Goal: Task Accomplishment & Management: Use online tool/utility

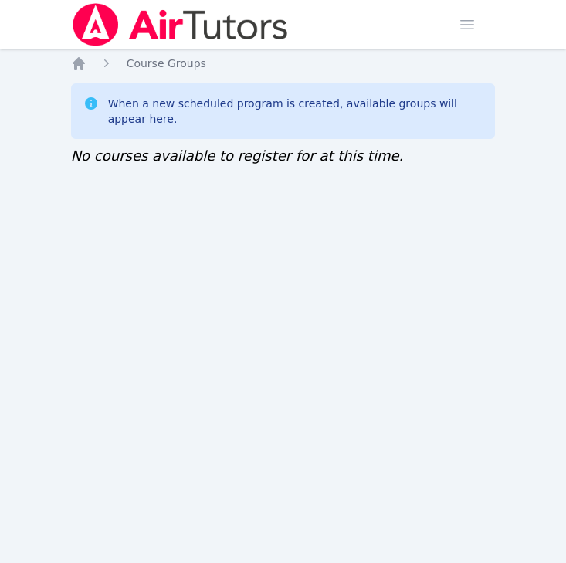
click at [107, 29] on img at bounding box center [180, 24] width 218 height 43
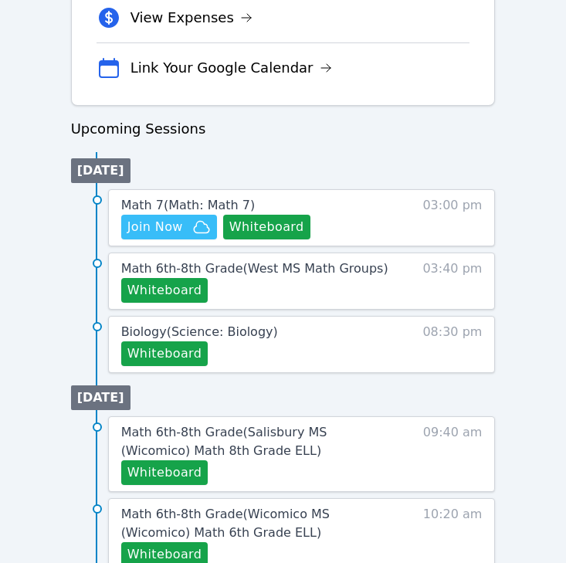
scroll to position [693, 0]
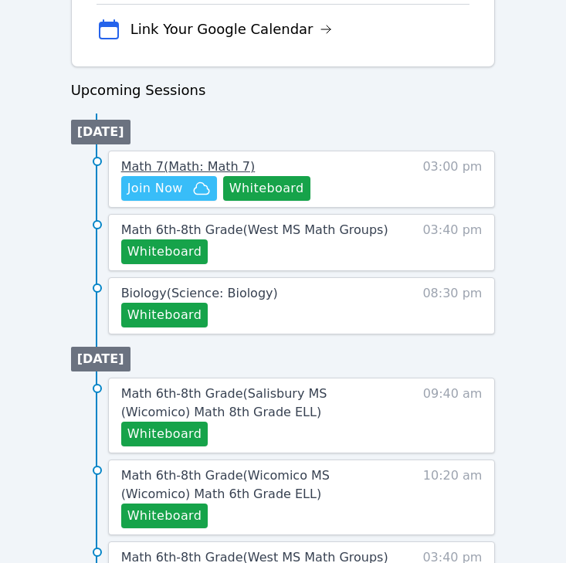
click at [236, 166] on span "Math 7 ( Math: Math 7 )" at bounding box center [188, 166] width 134 height 15
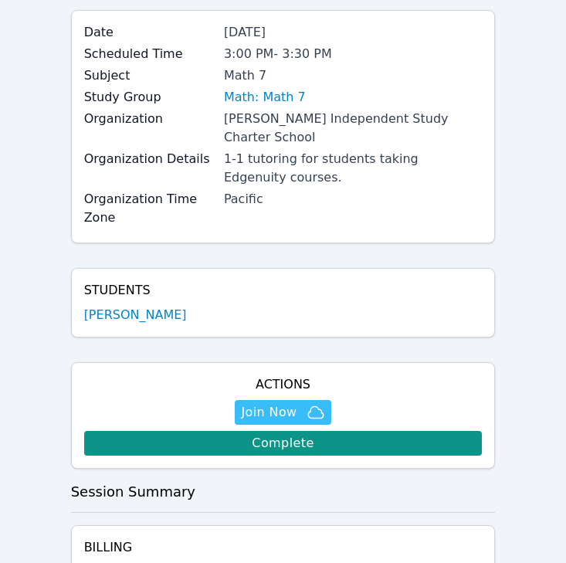
scroll to position [84, 0]
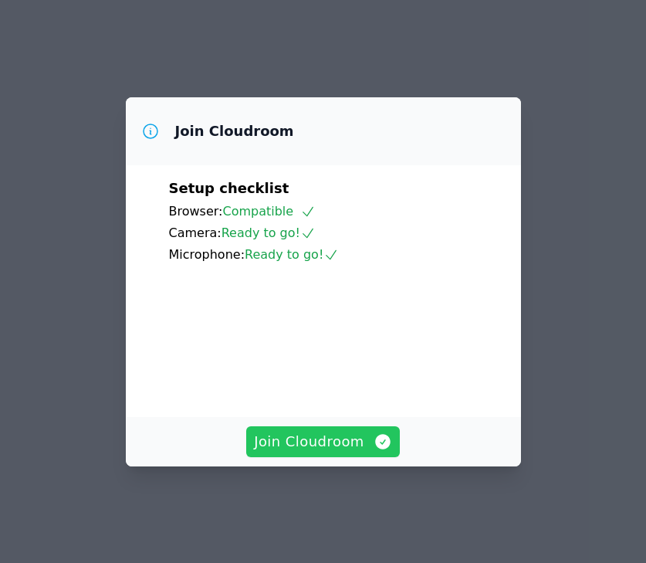
click at [335, 452] on span "Join Cloudroom" at bounding box center [323, 442] width 138 height 22
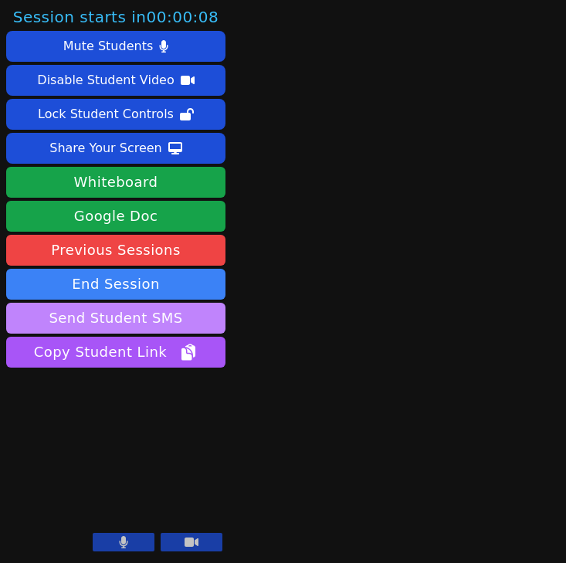
click at [213, 317] on button "Send Student SMS" at bounding box center [115, 318] width 219 height 31
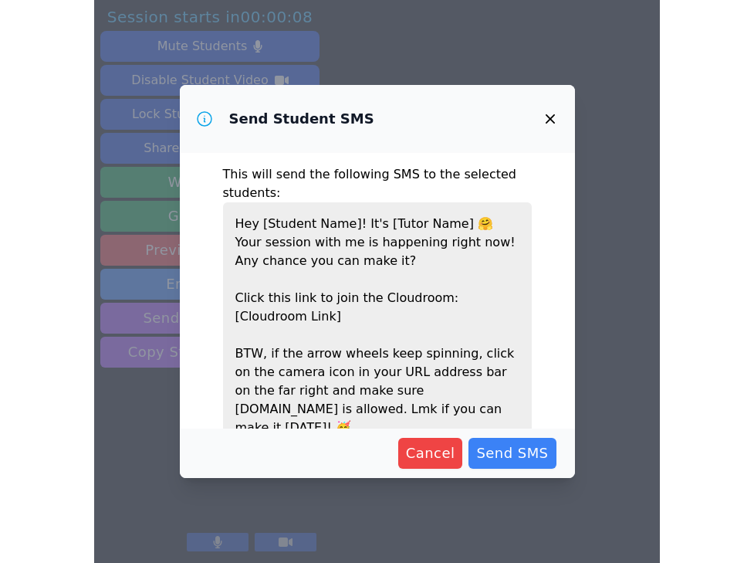
scroll to position [53, 0]
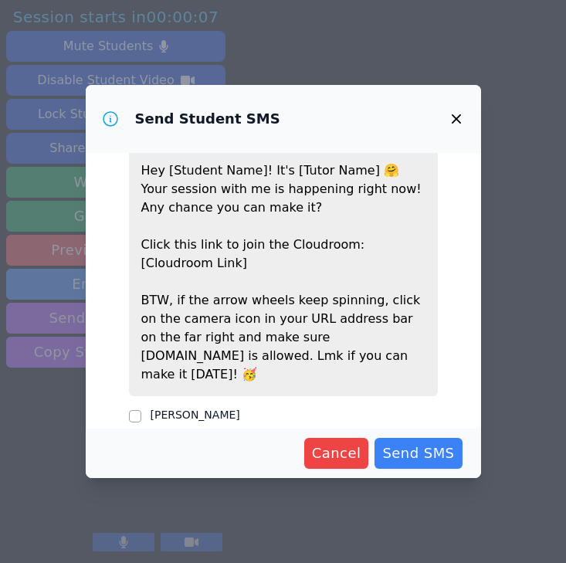
click at [200, 402] on fieldset "Hayden Mersereau" at bounding box center [283, 413] width 309 height 23
click at [208, 408] on label "Hayden Mersereau" at bounding box center [196, 414] width 90 height 12
click at [141, 410] on input "Hayden Mersereau" at bounding box center [135, 416] width 12 height 12
checkbox input "true"
click at [426, 446] on span "Send SMS" at bounding box center [418, 453] width 72 height 22
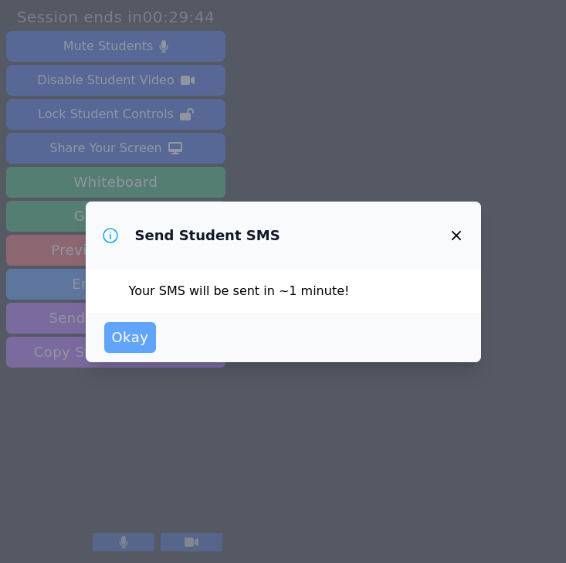
click at [130, 346] on span "Okay" at bounding box center [130, 338] width 37 height 22
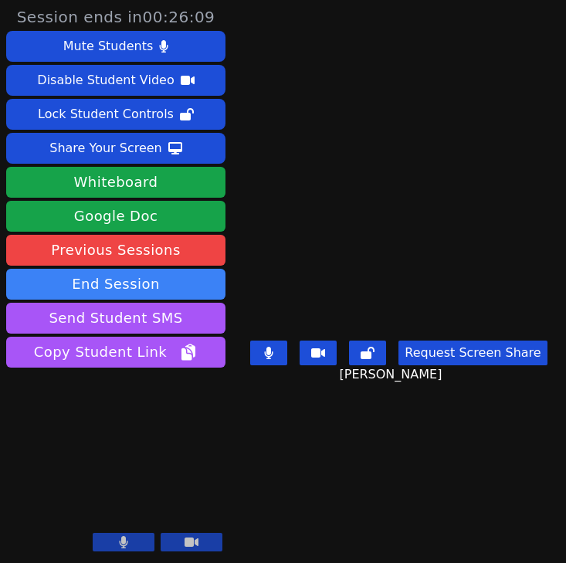
click at [197, 301] on div "Mute Students Disable Student Video Lock Student Controls Share Your Screen dow…" at bounding box center [115, 201] width 219 height 340
click at [449, 362] on button "Request Screen Share" at bounding box center [472, 352] width 148 height 25
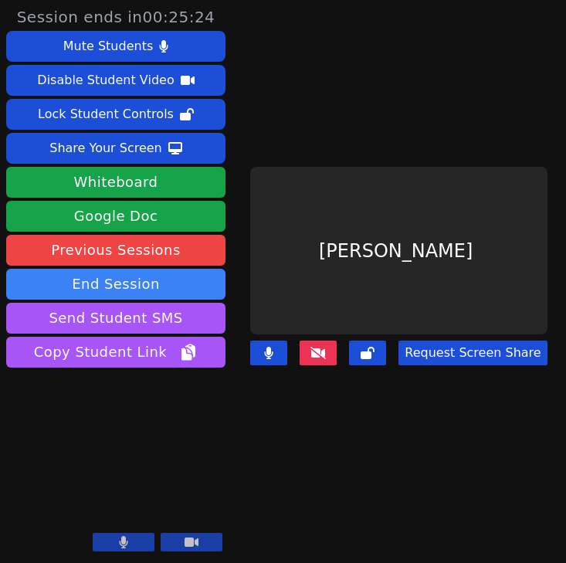
click at [425, 256] on div "Hayden Mersereau" at bounding box center [398, 250] width 296 height 167
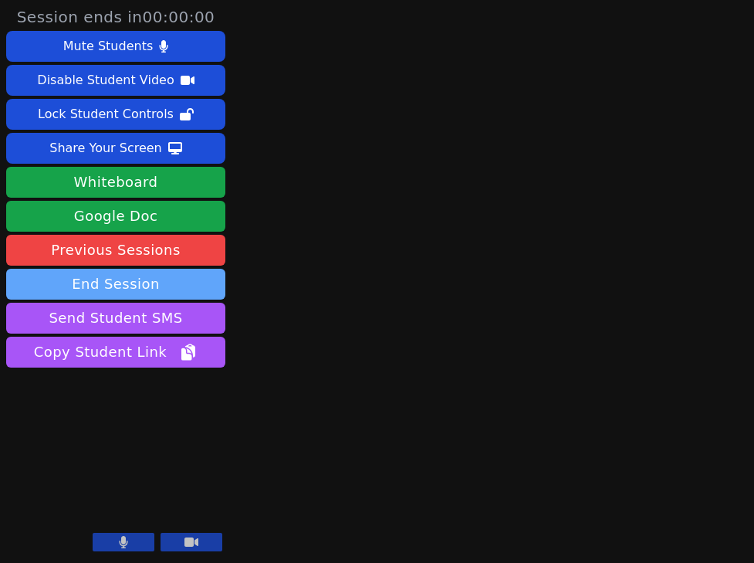
click at [208, 284] on button "End Session" at bounding box center [115, 284] width 219 height 31
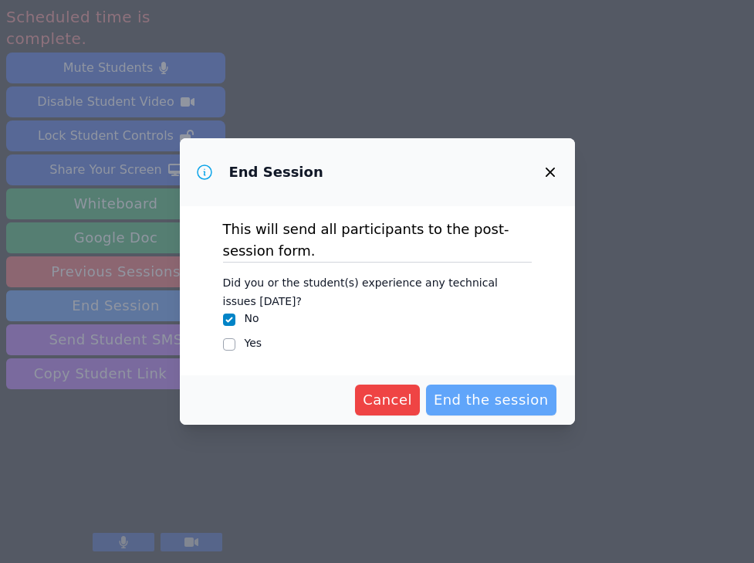
click at [456, 407] on span "End the session" at bounding box center [491, 400] width 115 height 22
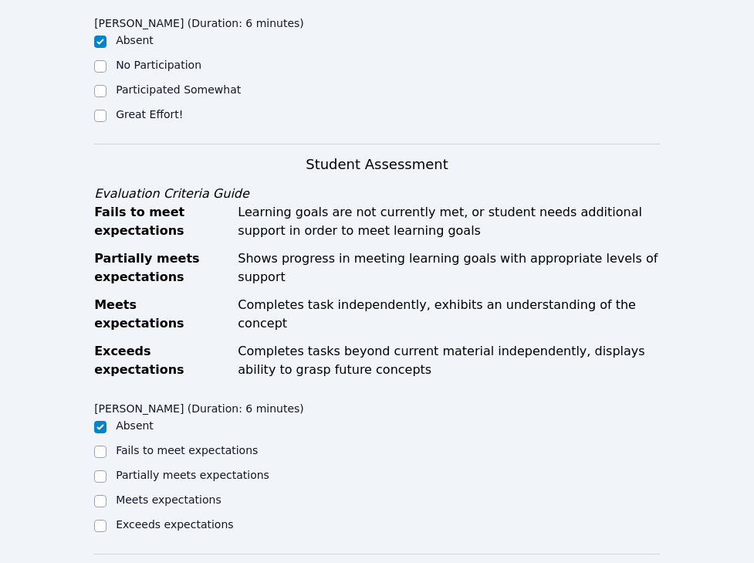
scroll to position [362, 0]
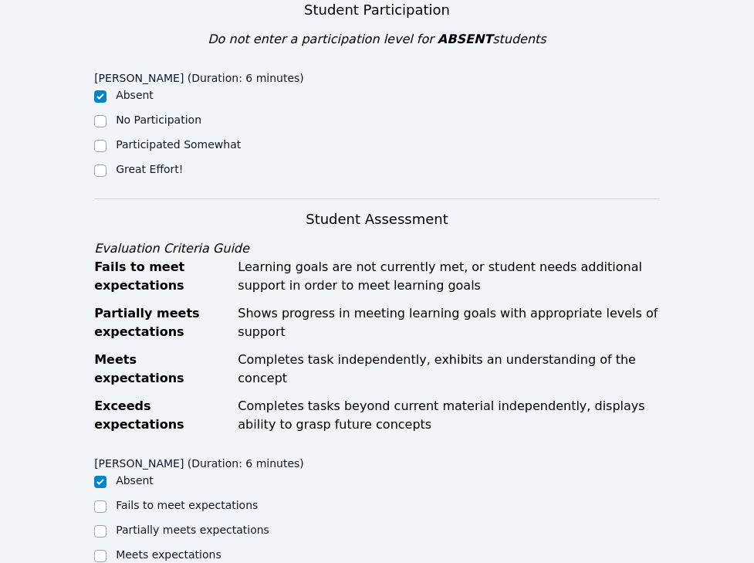
click at [143, 147] on label "Participated Somewhat" at bounding box center [178, 144] width 125 height 12
click at [107, 147] on input "Participated Somewhat" at bounding box center [100, 146] width 12 height 12
checkbox input "true"
checkbox input "false"
click at [144, 165] on label "Great Effort!" at bounding box center [149, 169] width 67 height 12
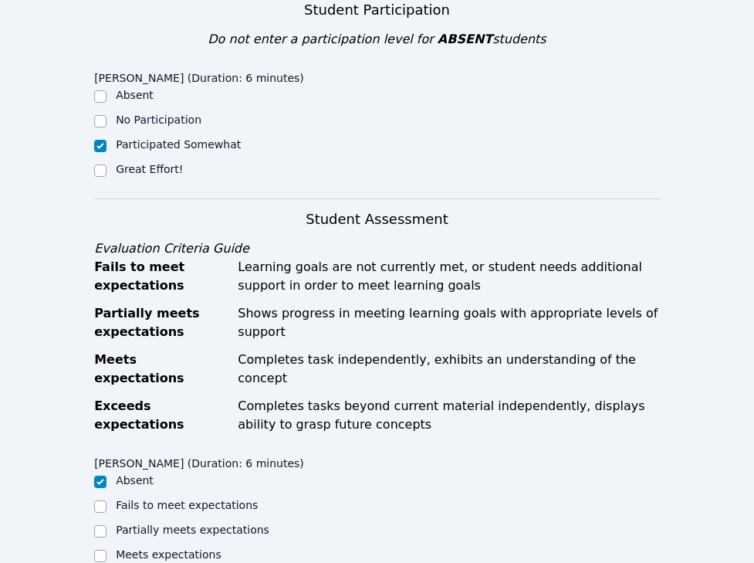
click at [107, 165] on input "Great Effort!" at bounding box center [100, 170] width 12 height 12
checkbox input "true"
checkbox input "false"
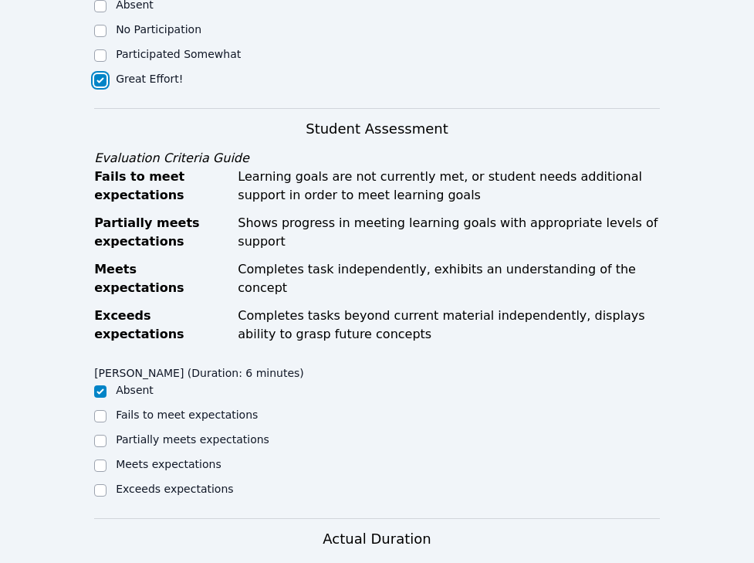
scroll to position [535, 0]
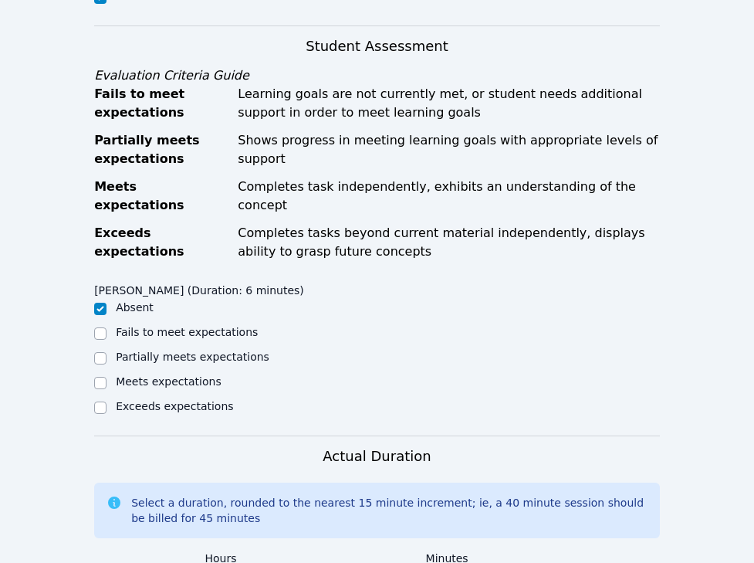
click at [144, 375] on label "Meets expectations" at bounding box center [169, 381] width 106 height 12
click at [107, 377] on input "Meets expectations" at bounding box center [100, 383] width 12 height 12
checkbox input "true"
checkbox input "false"
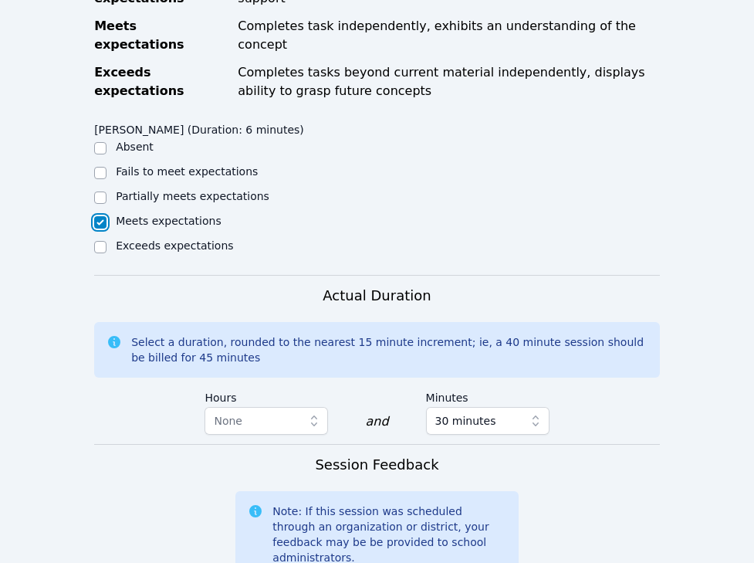
scroll to position [964, 0]
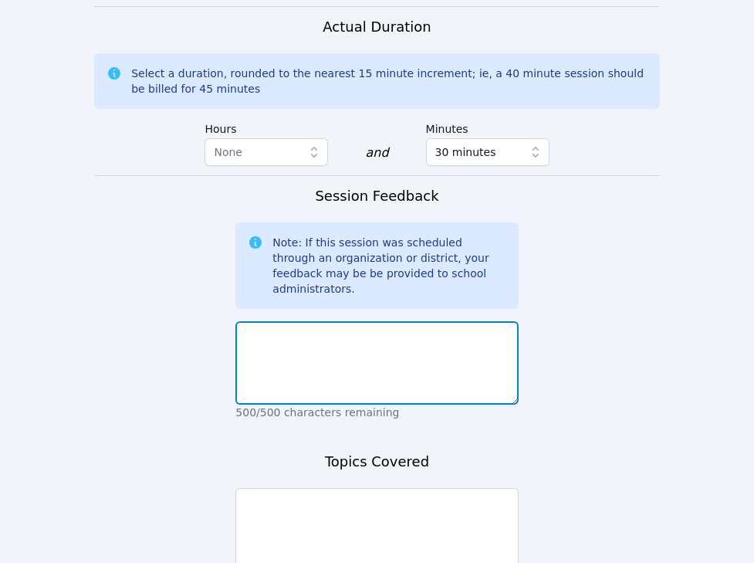
click at [334, 351] on textarea at bounding box center [376, 362] width 283 height 83
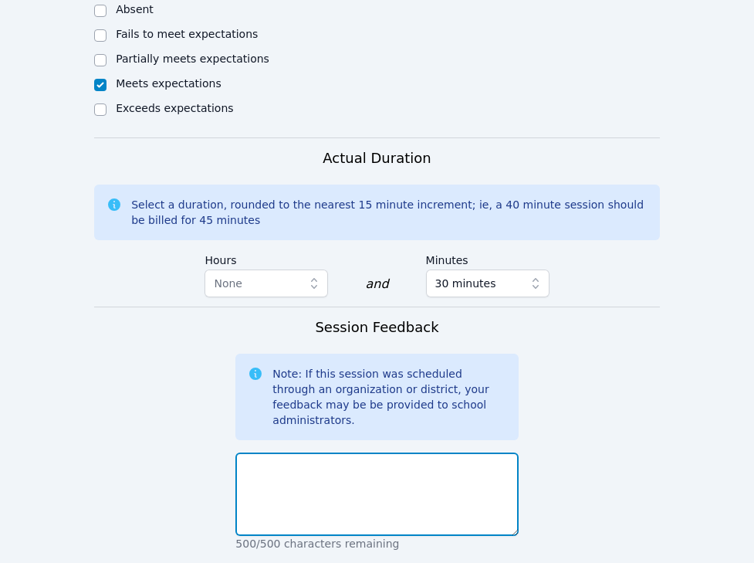
scroll to position [971, 0]
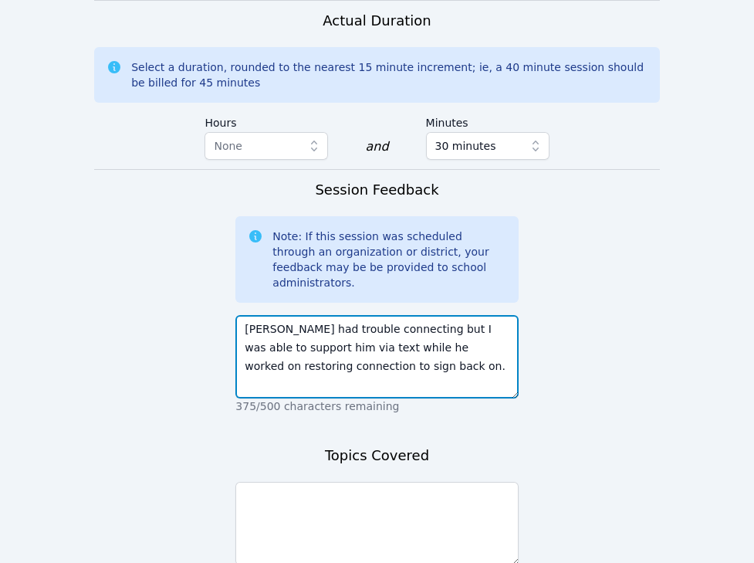
click at [344, 316] on textarea "Hayden had trouble connecting but I was able to support him via text while he w…" at bounding box center [376, 356] width 283 height 83
click at [415, 353] on textarea "Hayden had trouble connecting but I was able to support him via text and sent r…" at bounding box center [376, 356] width 283 height 83
click at [250, 315] on textarea "Hayden had trouble connecting but I was able to support him via text and sent r…" at bounding box center [376, 356] width 283 height 83
click at [425, 315] on textarea "Hayden had trouble connecting but I was able to support him via text and sent r…" at bounding box center [376, 356] width 283 height 83
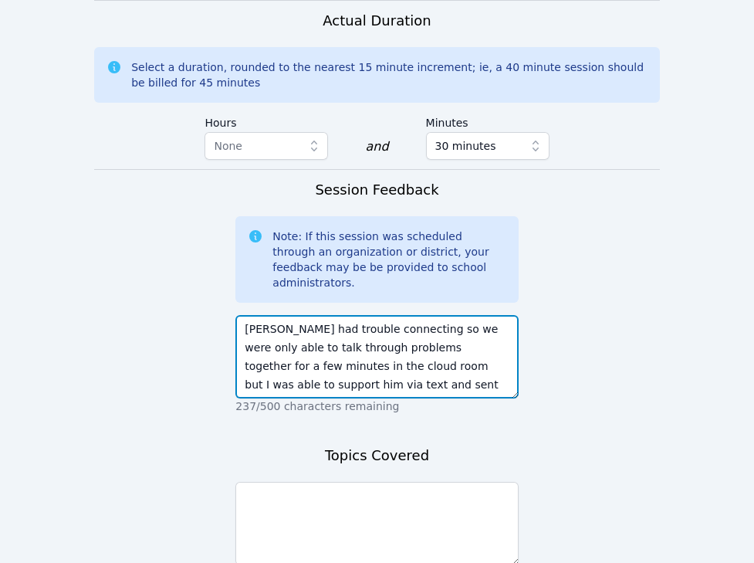
scroll to position [37, 0]
click at [440, 355] on textarea "Hayden had trouble connecting so we were only able to talk through problems tog…" at bounding box center [376, 356] width 283 height 83
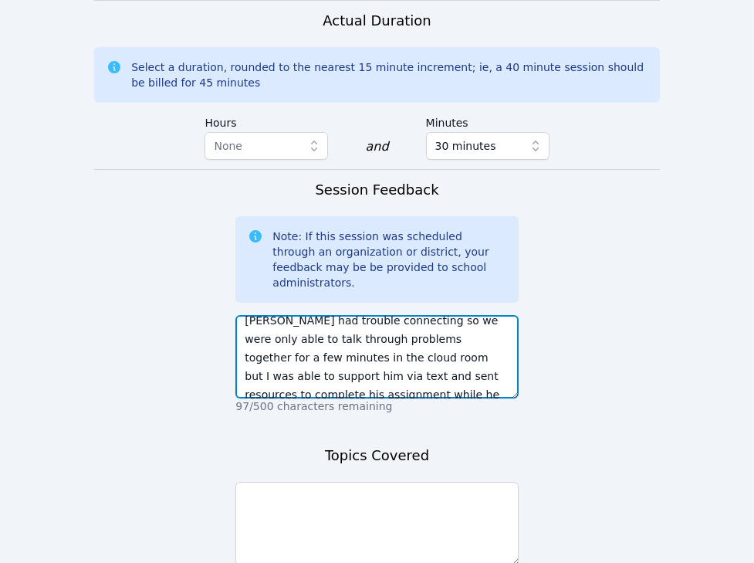
scroll to position [0, 0]
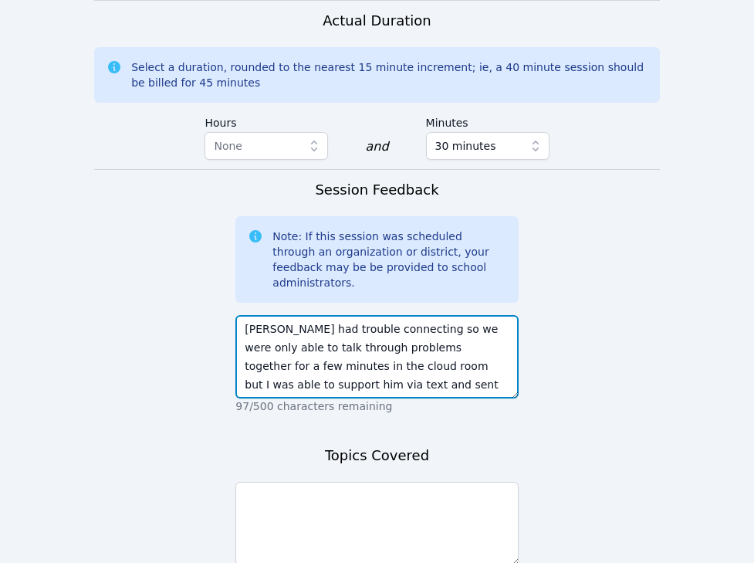
type textarea "Hayden had trouble connecting so we were only able to talk through problems tog…"
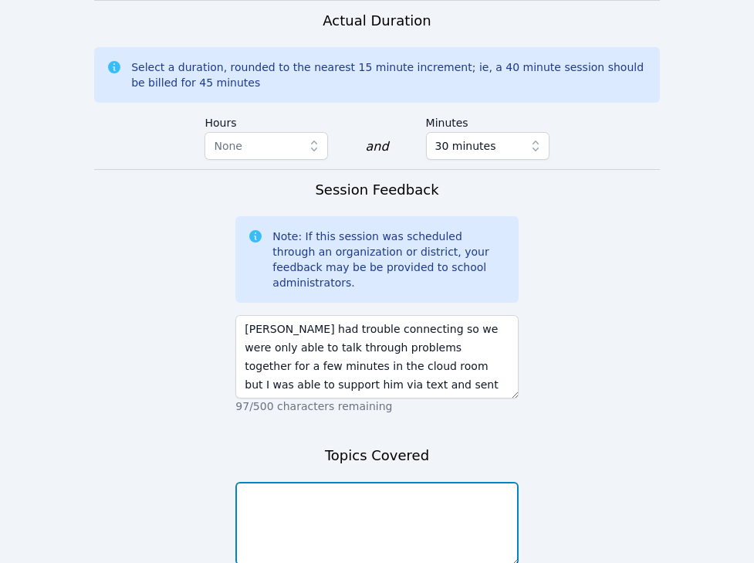
click at [418, 482] on textarea at bounding box center [376, 523] width 283 height 83
type textarea "P"
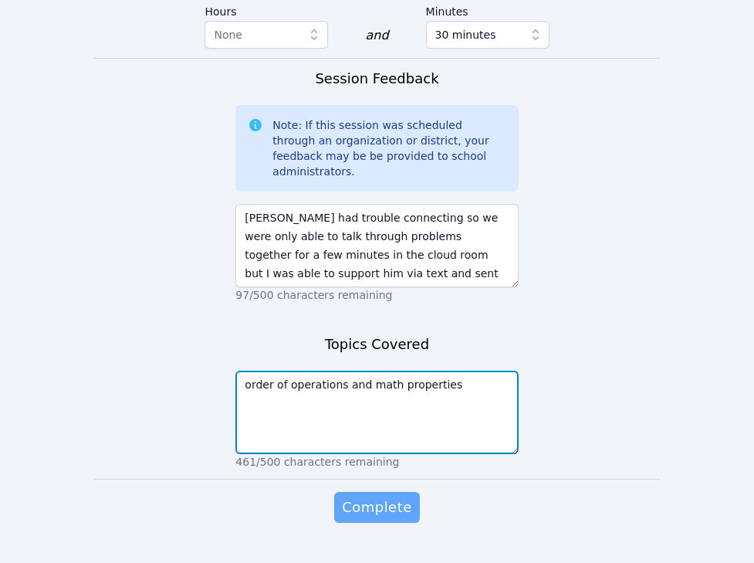
type textarea "order of operations and math properties"
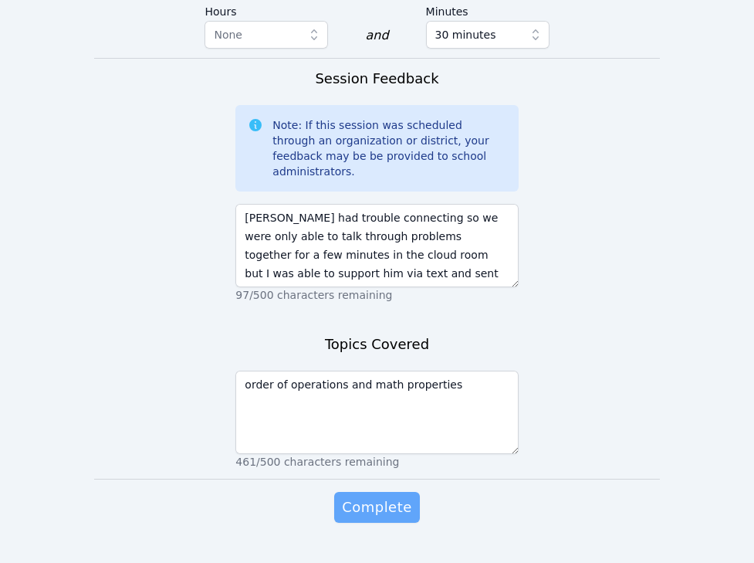
click at [386, 496] on span "Complete" at bounding box center [376, 507] width 69 height 22
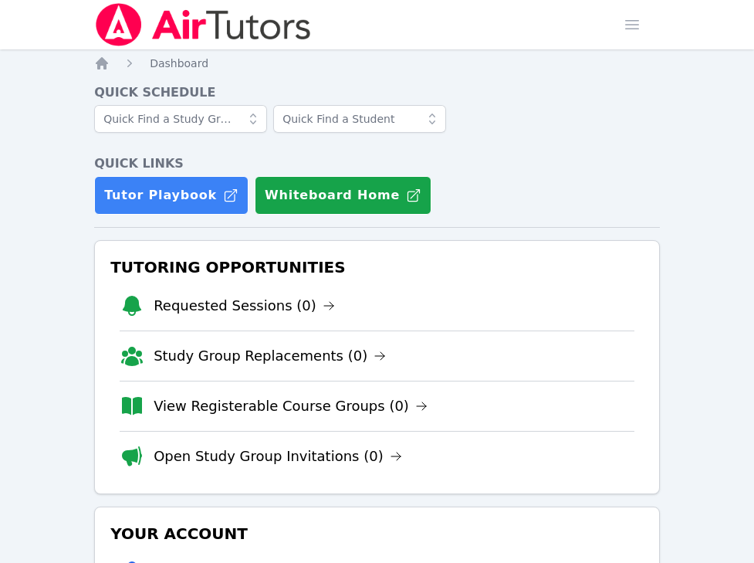
click at [137, 36] on img at bounding box center [203, 24] width 218 height 43
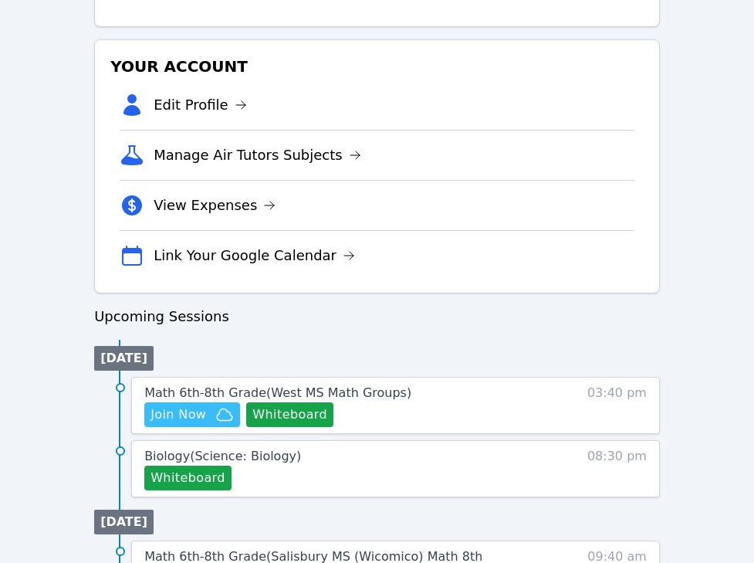
scroll to position [479, 0]
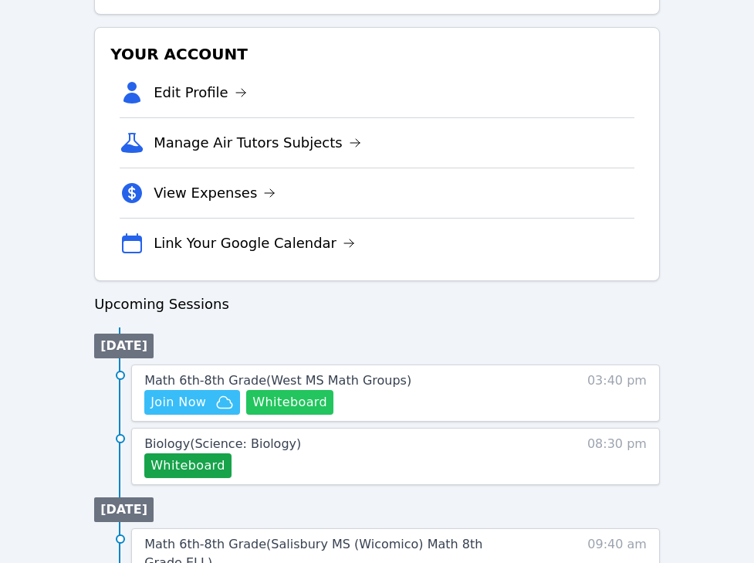
click at [292, 398] on button "Whiteboard" at bounding box center [289, 402] width 87 height 25
click at [185, 378] on span "Math 6th-8th Grade ( West MS Math Groups )" at bounding box center [277, 380] width 267 height 15
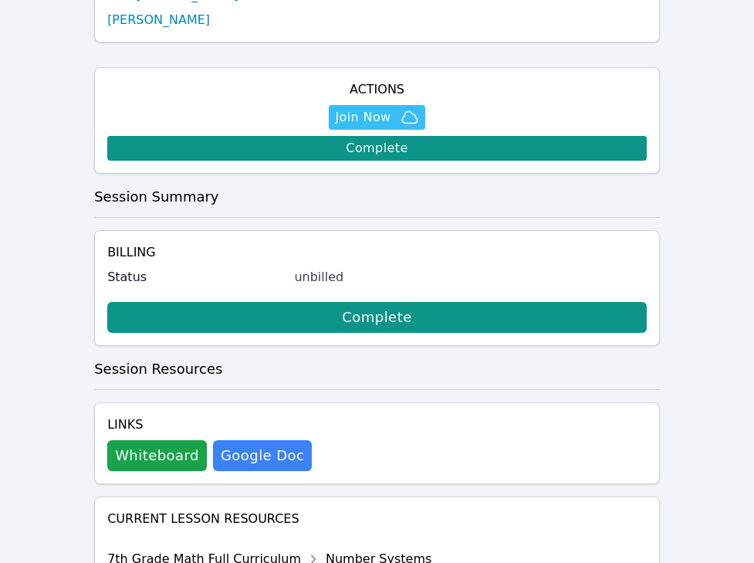
scroll to position [828, 0]
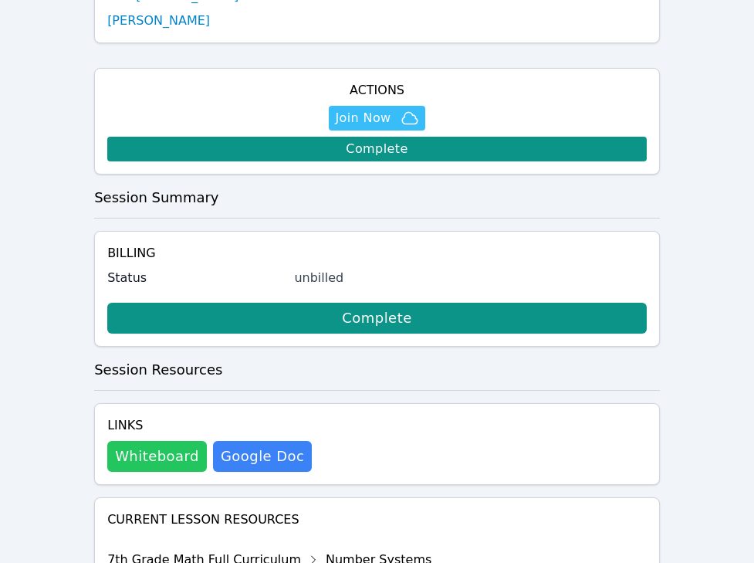
click at [167, 441] on button "Whiteboard" at bounding box center [157, 456] width 100 height 31
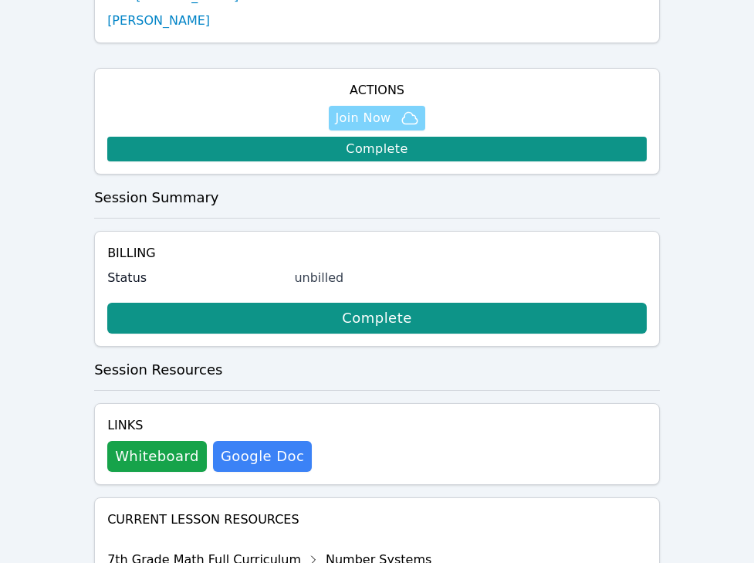
click at [340, 106] on button "Join Now" at bounding box center [377, 118] width 96 height 25
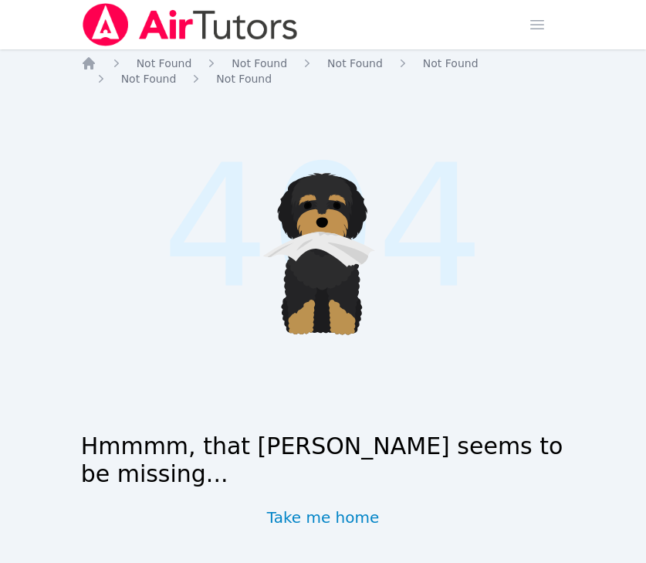
click at [158, 25] on img at bounding box center [190, 24] width 218 height 43
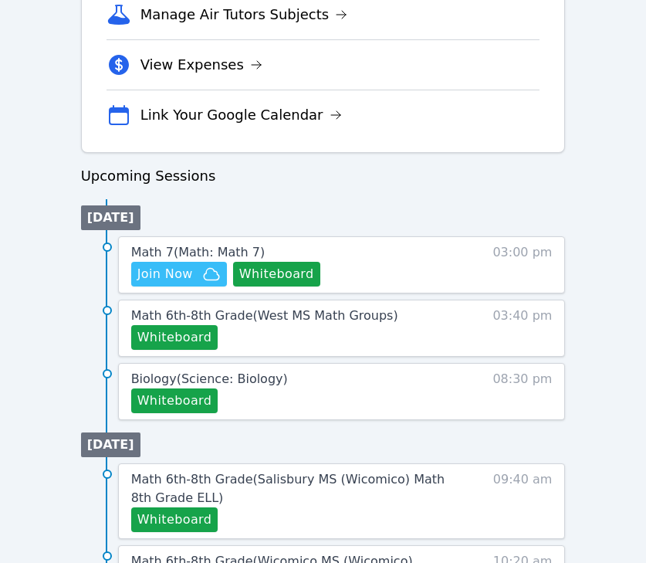
scroll to position [768, 0]
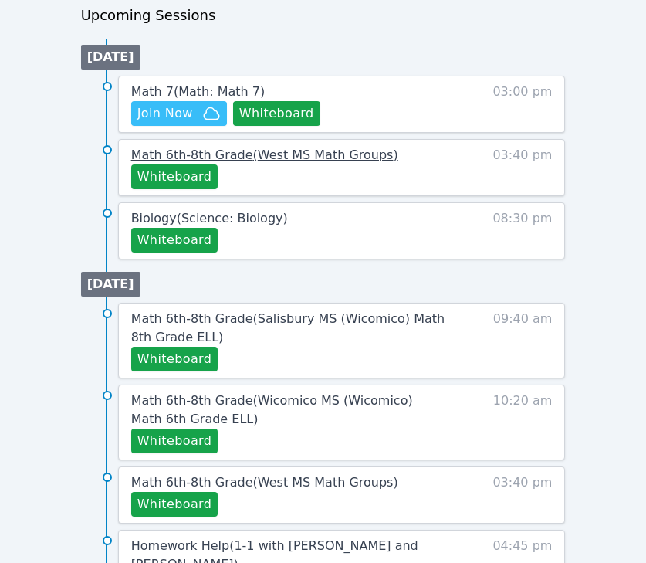
click at [251, 151] on span "Math 6th-8th Grade ( West MS Math Groups )" at bounding box center [264, 154] width 267 height 15
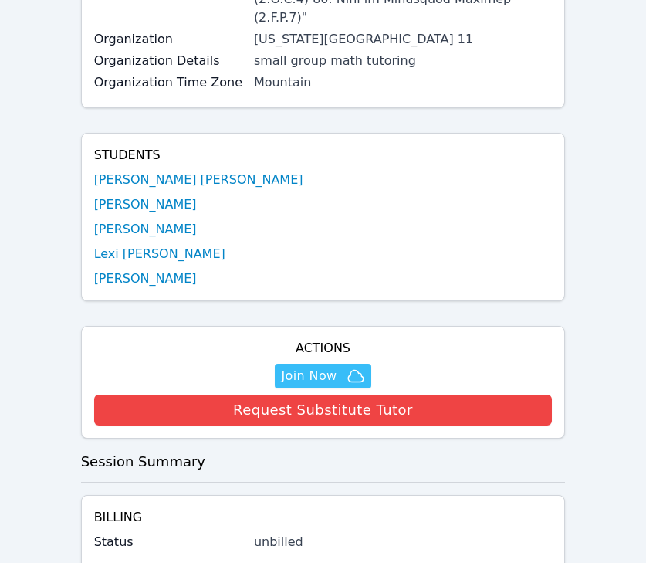
scroll to position [664, 0]
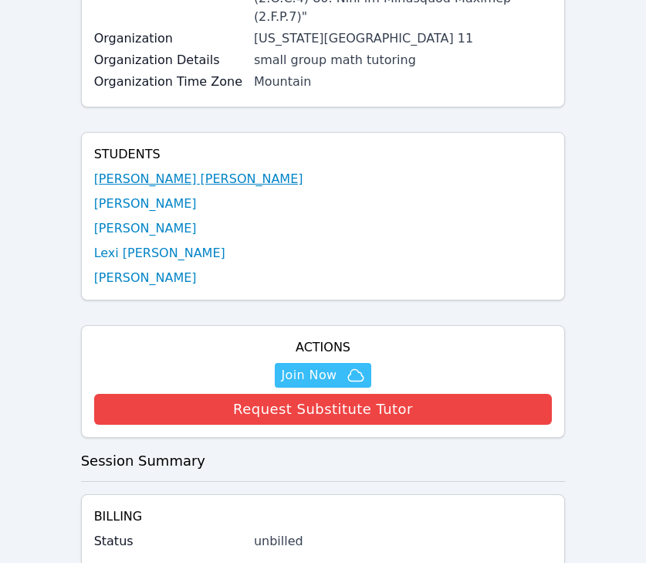
click at [139, 170] on link "Juan Cruz Ramos" at bounding box center [198, 179] width 209 height 19
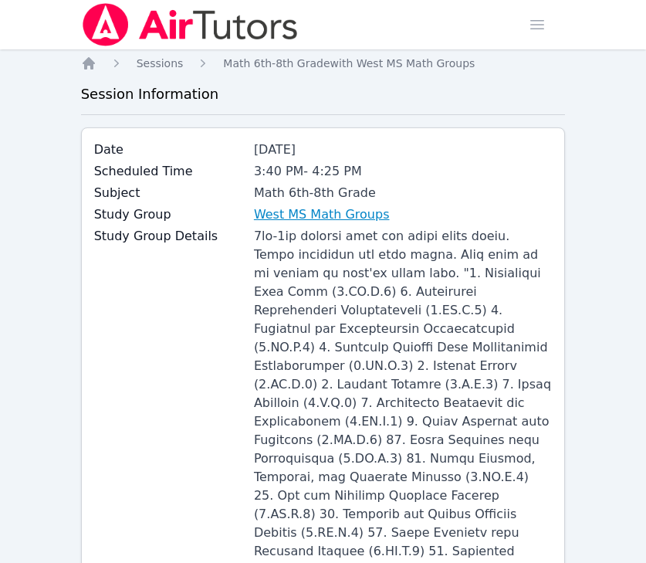
click at [317, 210] on link "West MS Math Groups" at bounding box center [322, 214] width 136 height 19
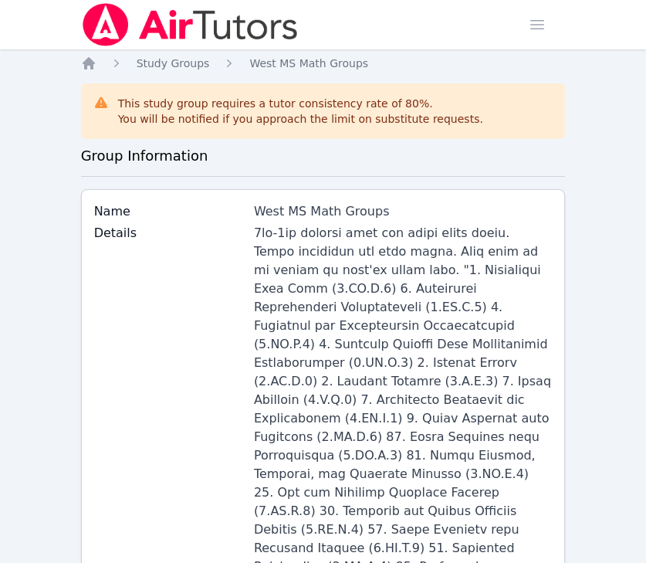
click at [137, 35] on img at bounding box center [190, 24] width 218 height 43
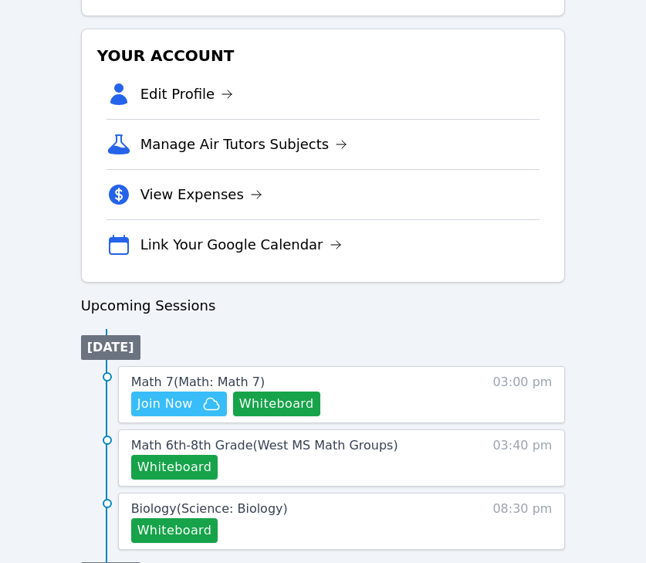
scroll to position [489, 0]
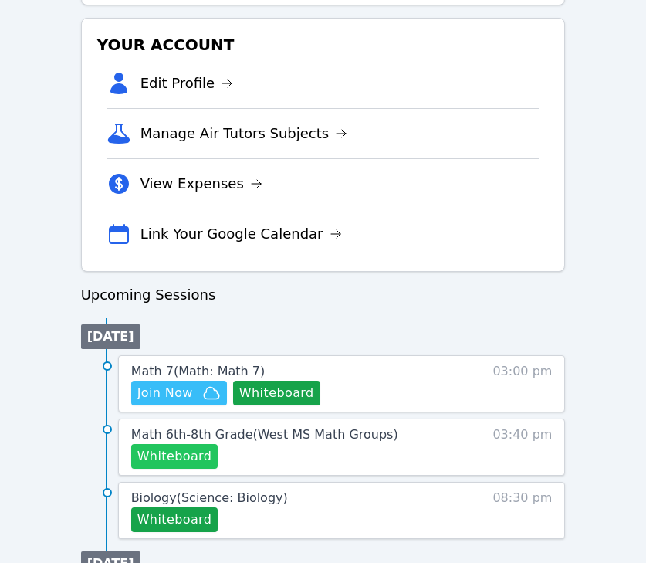
click at [173, 460] on button "Whiteboard" at bounding box center [174, 456] width 87 height 25
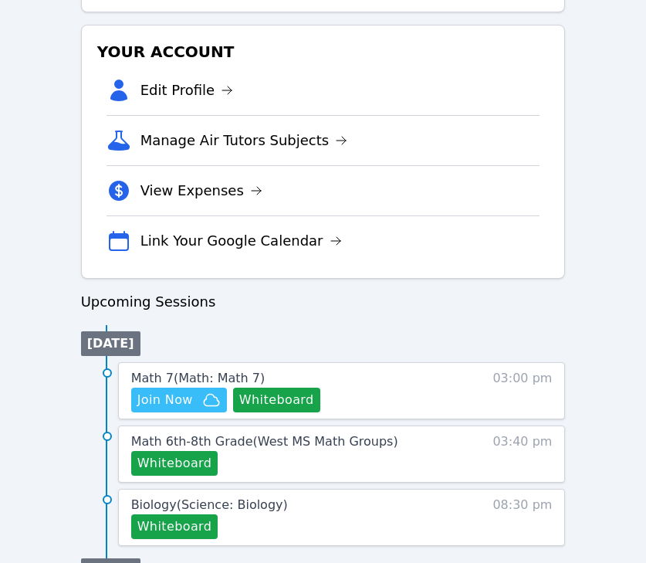
scroll to position [561, 0]
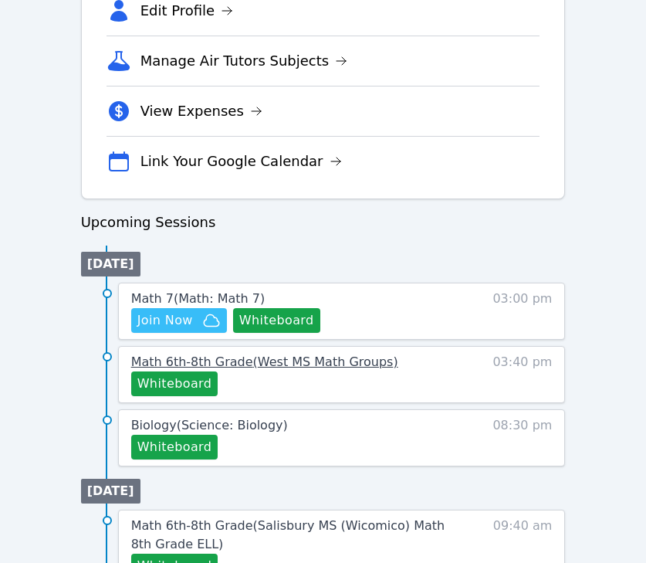
click at [183, 364] on span "Math 6th-8th Grade ( West MS Math Groups )" at bounding box center [264, 361] width 267 height 15
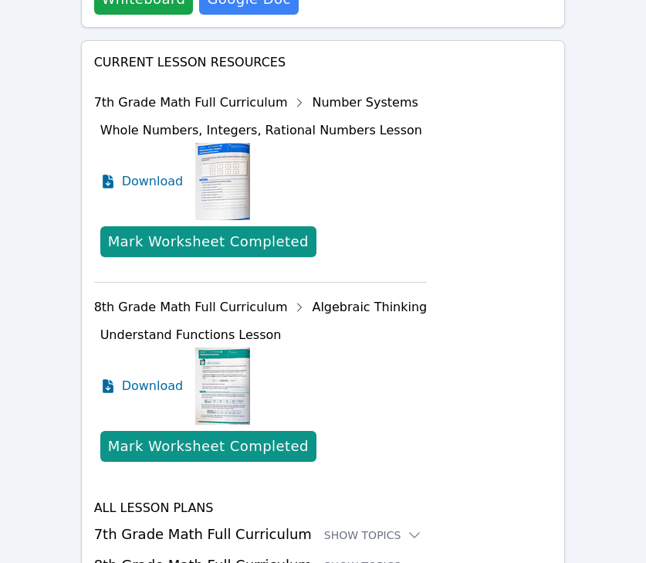
scroll to position [1395, 0]
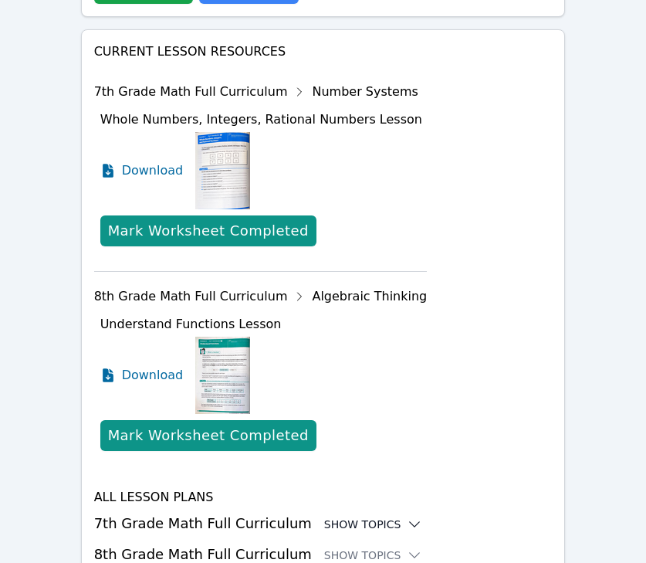
click at [355, 517] on div "Show Topics" at bounding box center [373, 524] width 99 height 15
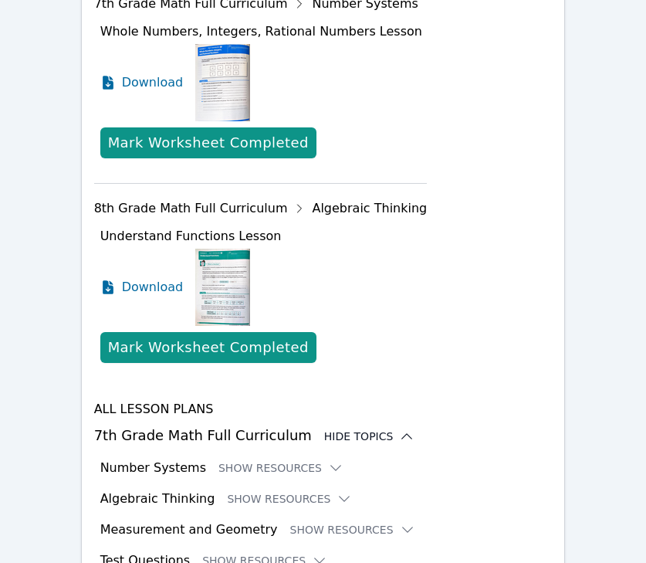
scroll to position [1522, 0]
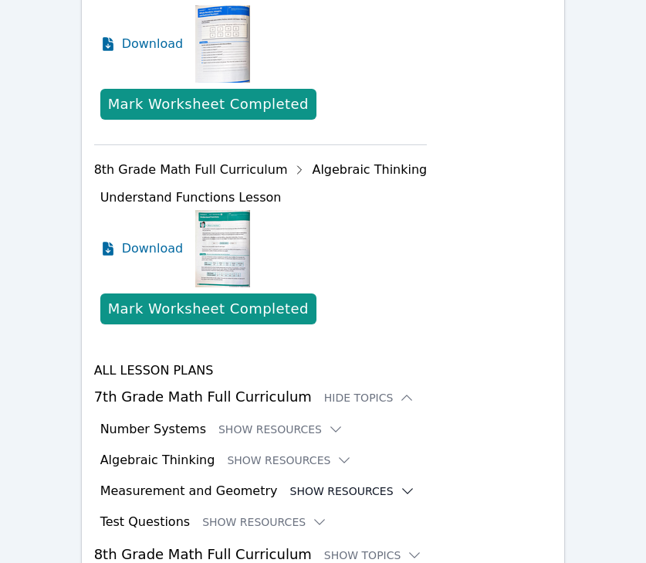
click at [337, 483] on button "Show Resources" at bounding box center [352, 490] width 125 height 15
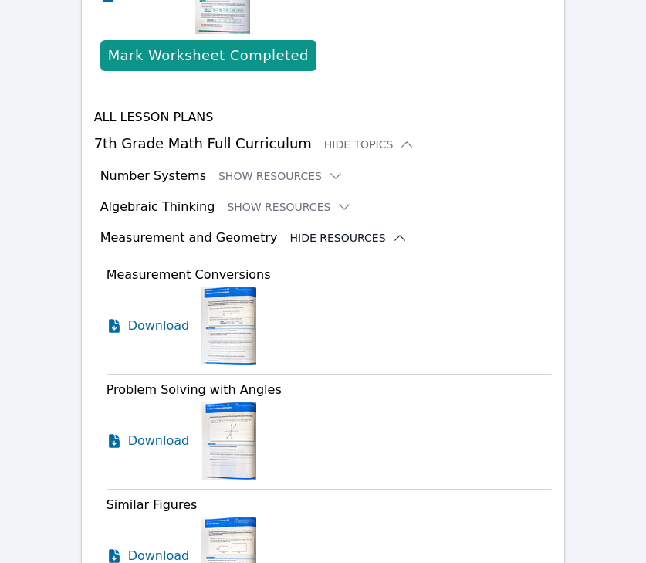
scroll to position [1841, 0]
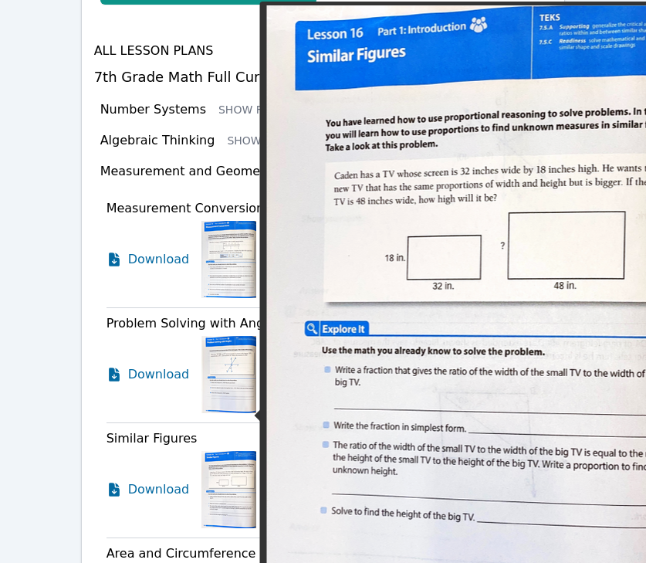
click at [204, 451] on img at bounding box center [229, 489] width 55 height 77
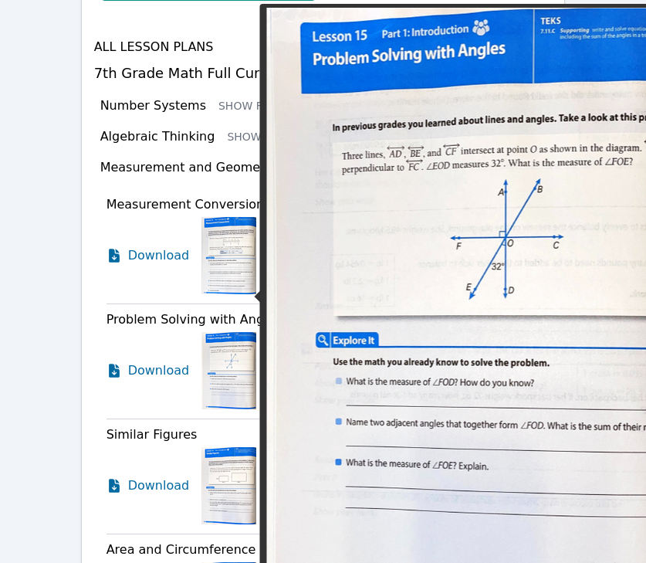
scroll to position [1848, 0]
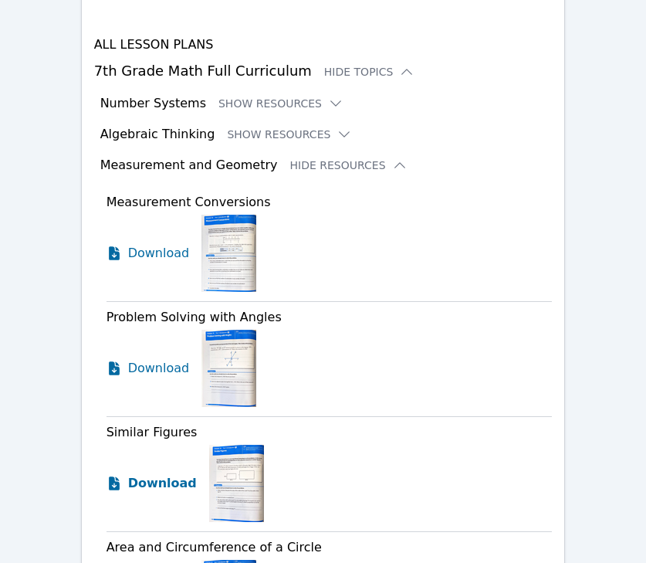
click at [147, 474] on span "Download" at bounding box center [162, 483] width 69 height 19
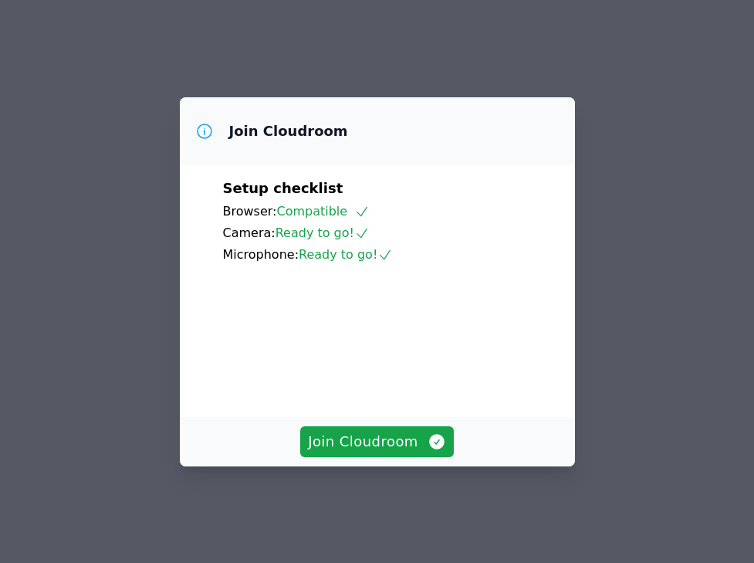
click at [365, 466] on div "Join Cloudroom" at bounding box center [377, 441] width 395 height 49
click at [371, 452] on span "Join Cloudroom" at bounding box center [377, 442] width 138 height 22
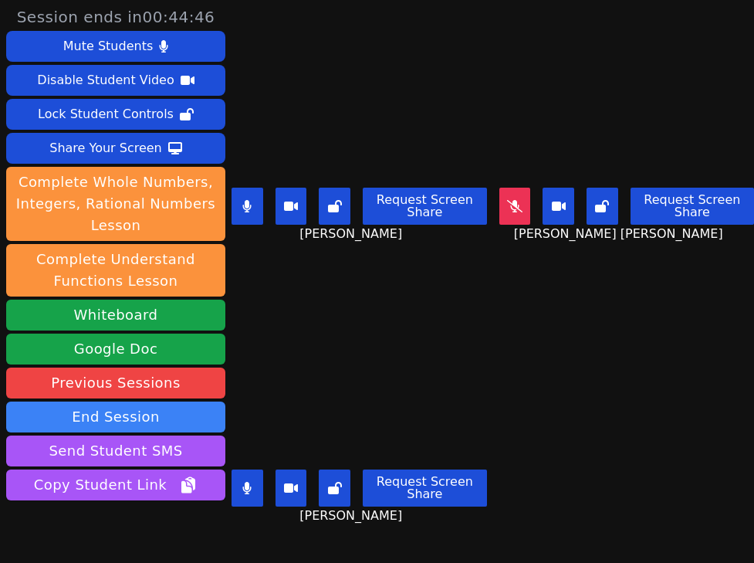
click at [627, 101] on div "[PERSON_NAME] [PERSON_NAME] Request Screen Share [PERSON_NAME] [PERSON_NAME]" at bounding box center [628, 141] width 256 height 282
click at [627, 100] on video at bounding box center [627, 110] width 232 height 144
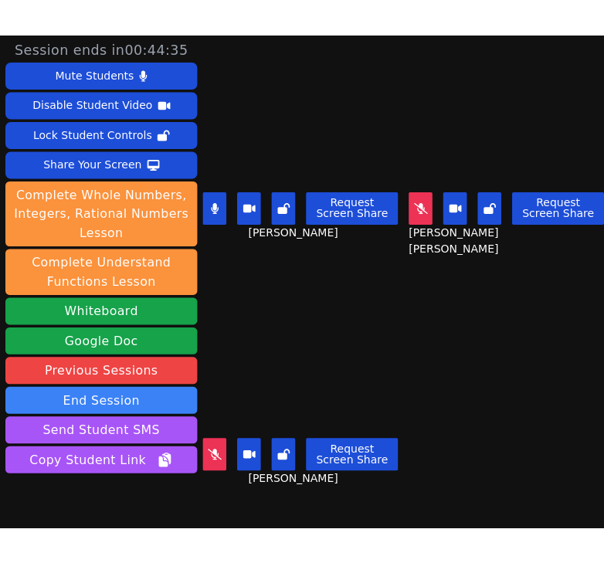
scroll to position [70, 0]
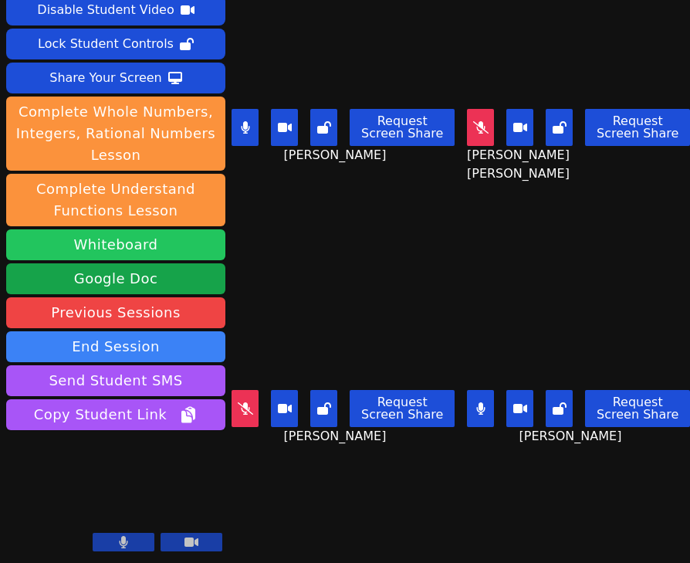
click at [127, 250] on button "Whiteboard" at bounding box center [115, 244] width 219 height 31
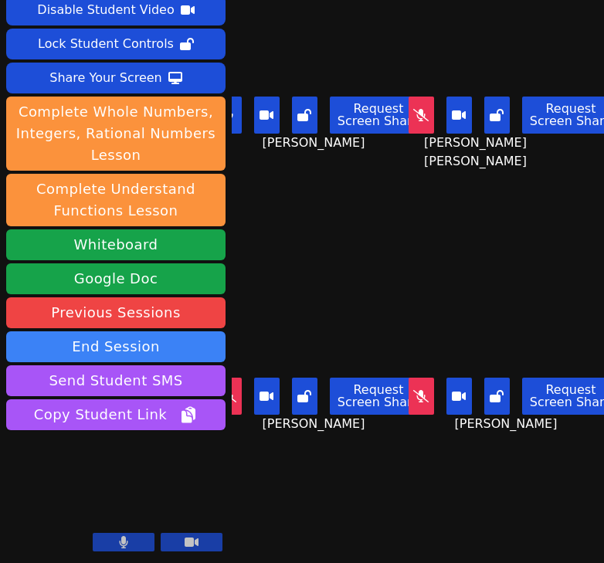
click at [538, 247] on div "[PERSON_NAME] Request Screen Share [PERSON_NAME]" at bounding box center [514, 353] width 180 height 282
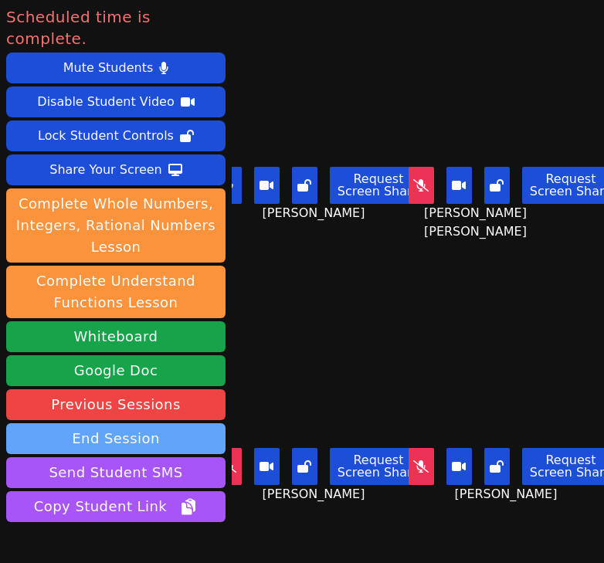
click at [146, 423] on button "End Session" at bounding box center [115, 438] width 219 height 31
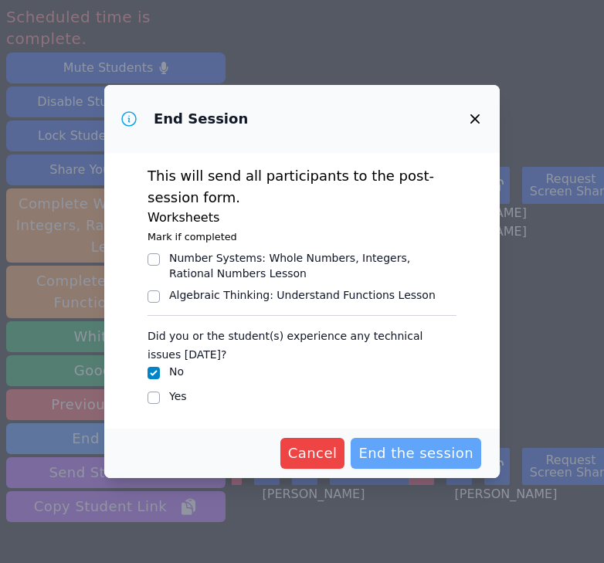
click at [408, 441] on button "End the session" at bounding box center [416, 453] width 130 height 31
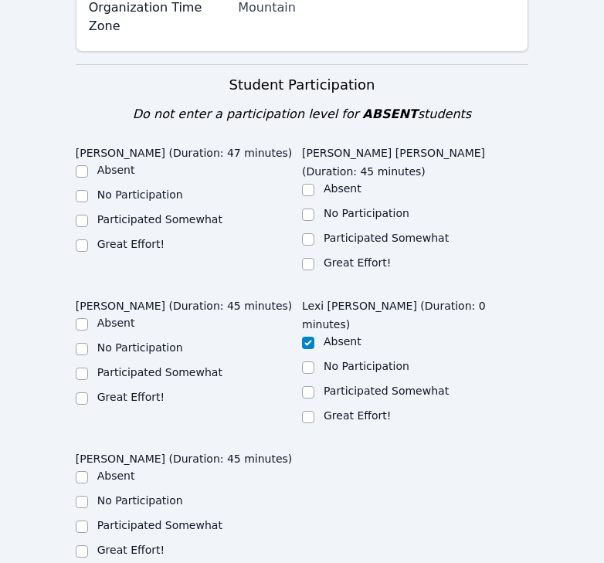
scroll to position [816, 0]
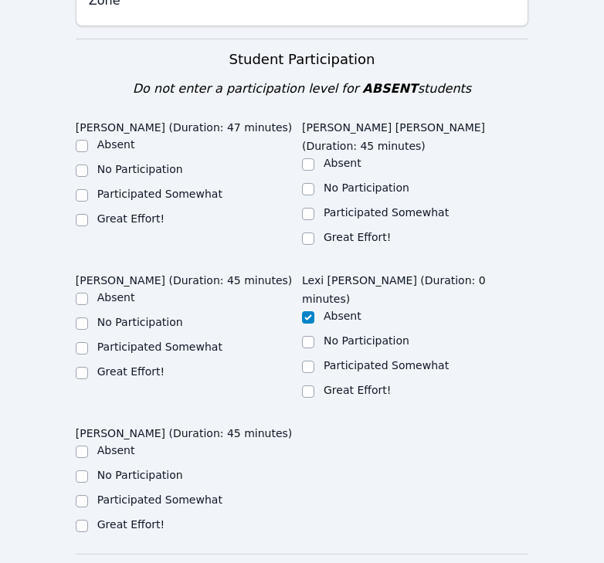
click at [375, 229] on div "Great Effort!" at bounding box center [357, 236] width 67 height 15
click at [132, 212] on label "Great Effort!" at bounding box center [130, 218] width 67 height 12
click at [88, 214] on input "Great Effort!" at bounding box center [82, 220] width 12 height 12
checkbox input "true"
click at [315, 229] on div "Great Effort!" at bounding box center [415, 238] width 226 height 19
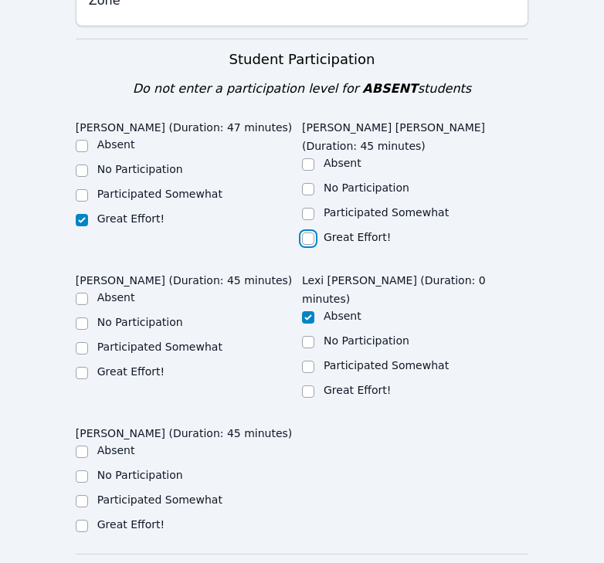
click at [307, 232] on input "Great Effort!" at bounding box center [308, 238] width 12 height 12
checkbox input "true"
click at [163, 340] on label "Participated Somewhat" at bounding box center [159, 346] width 125 height 12
click at [88, 342] on input "Participated Somewhat" at bounding box center [82, 348] width 12 height 12
checkbox input "true"
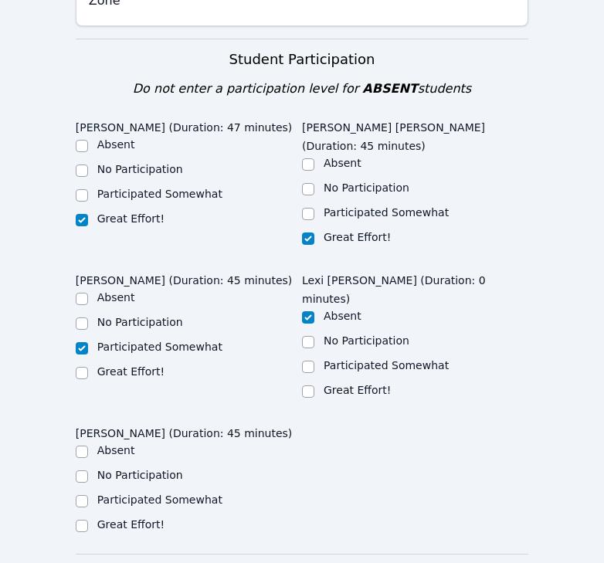
click at [130, 518] on label "Great Effort!" at bounding box center [130, 524] width 67 height 12
click at [88, 520] on input "Great Effort!" at bounding box center [82, 526] width 12 height 12
checkbox input "true"
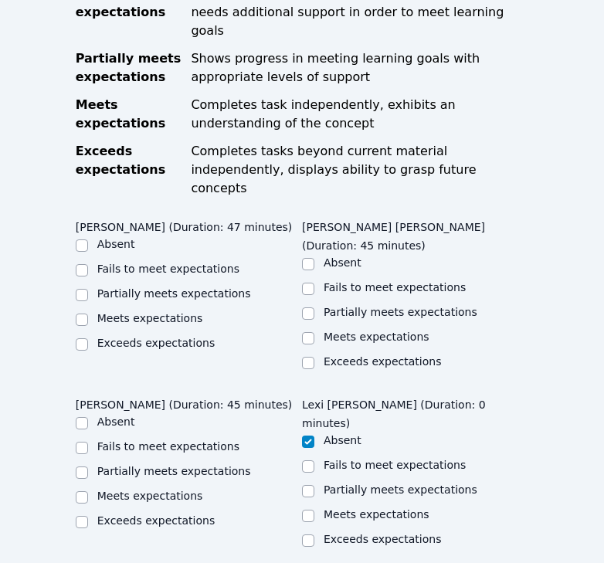
scroll to position [1468, 0]
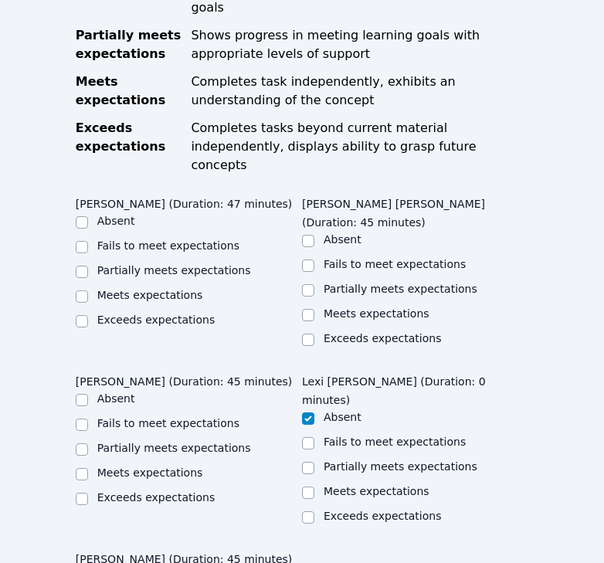
click at [156, 289] on label "Meets expectations" at bounding box center [150, 295] width 106 height 12
click at [88, 290] on input "Meets expectations" at bounding box center [82, 296] width 12 height 12
checkbox input "true"
click at [345, 307] on label "Meets expectations" at bounding box center [377, 313] width 106 height 12
click at [314, 309] on input "Meets expectations" at bounding box center [308, 315] width 12 height 12
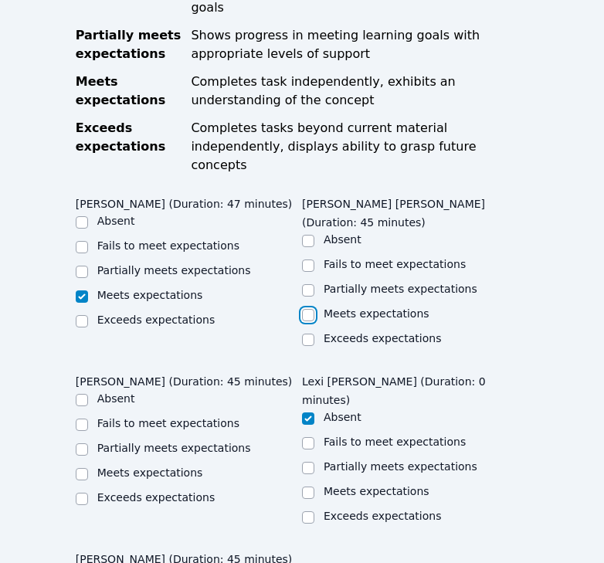
checkbox input "true"
click at [168, 466] on label "Meets expectations" at bounding box center [150, 472] width 106 height 12
click at [88, 468] on input "Meets expectations" at bounding box center [82, 474] width 12 height 12
checkbox input "true"
click at [143, 442] on label "Partially meets expectations" at bounding box center [174, 448] width 154 height 12
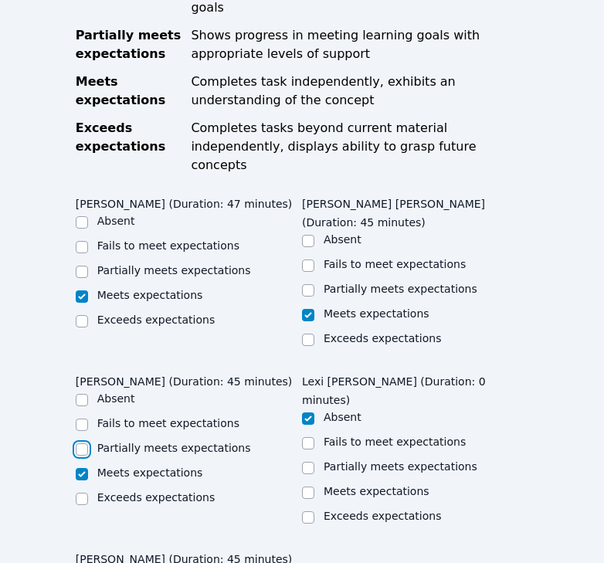
click at [88, 443] on input "Partially meets expectations" at bounding box center [82, 449] width 12 height 12
checkbox input "true"
checkbox input "false"
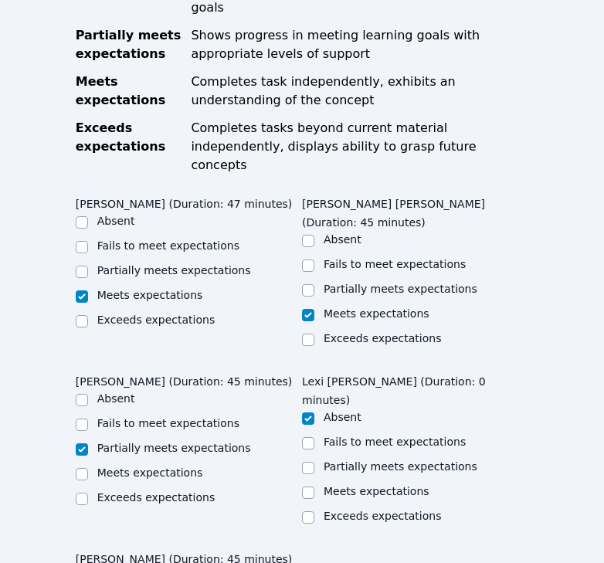
checkbox input "true"
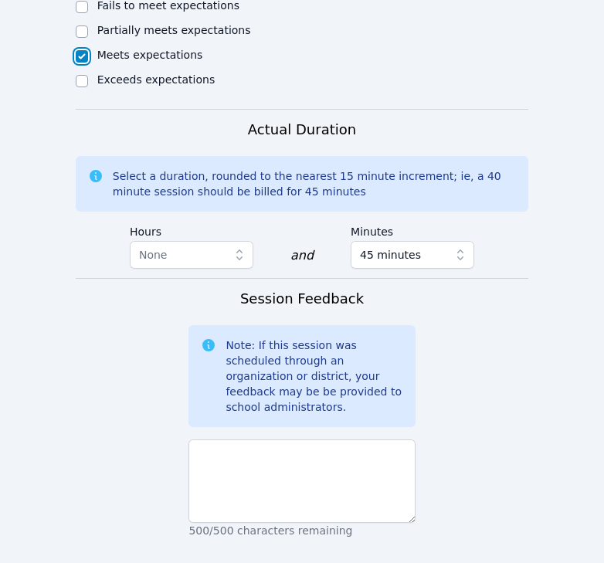
scroll to position [2147, 0]
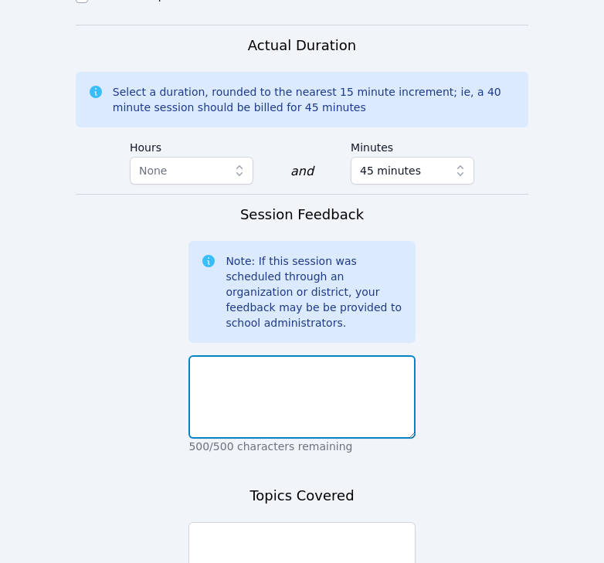
drag, startPoint x: 255, startPoint y: 242, endPoint x: 257, endPoint y: 220, distance: 22.5
click at [256, 355] on textarea at bounding box center [301, 396] width 226 height 83
type textarea "j"
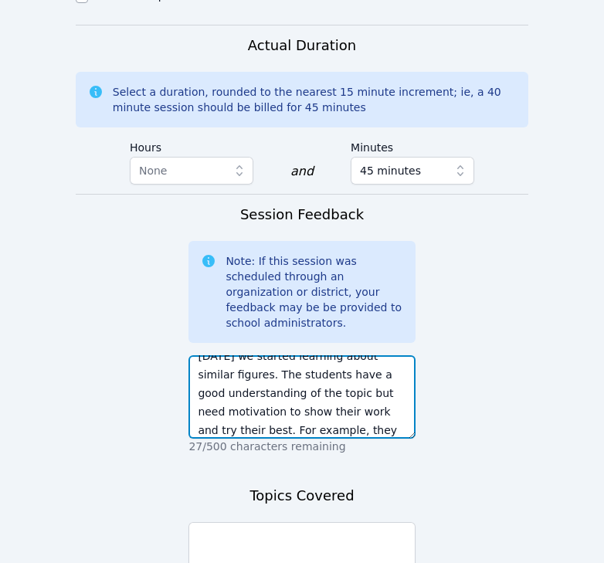
scroll to position [0, 0]
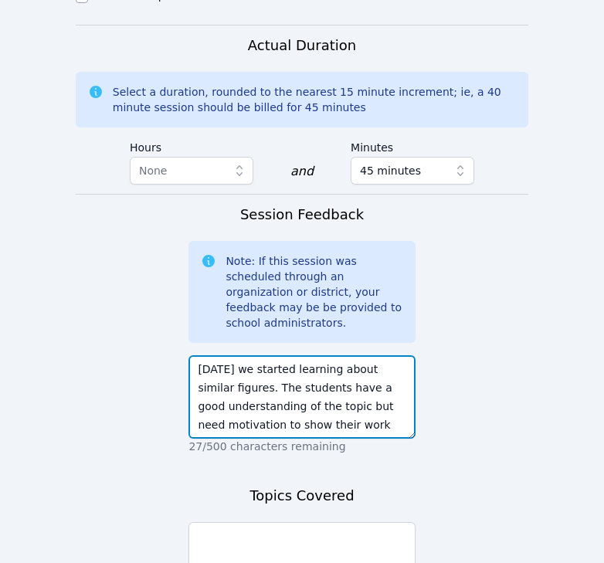
type textarea "[DATE] we started learning about similar figures. The students have a good unde…"
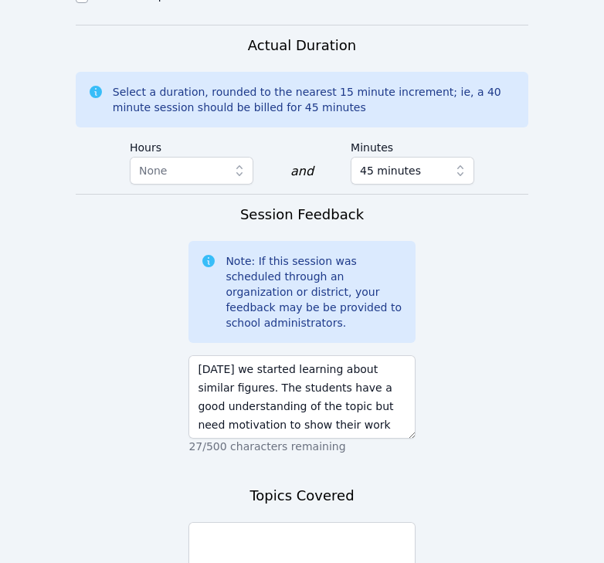
click at [311, 485] on div "Topics Covered 500/500 characters remaining" at bounding box center [301, 557] width 226 height 145
click at [334, 522] on textarea at bounding box center [301, 563] width 226 height 83
type textarea "similar figures"
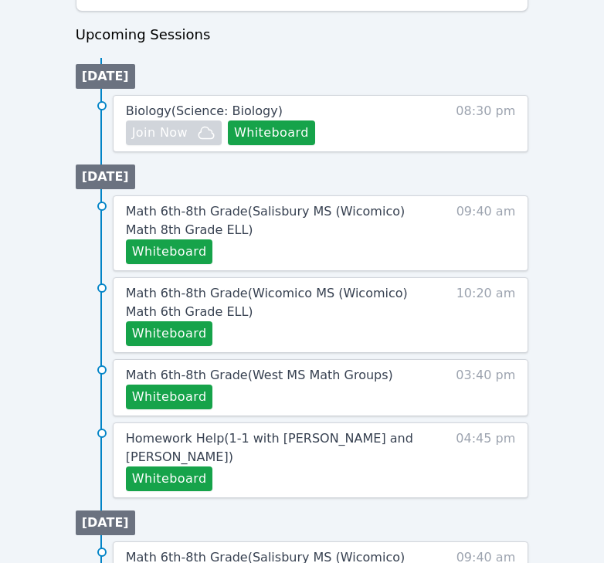
scroll to position [744, 0]
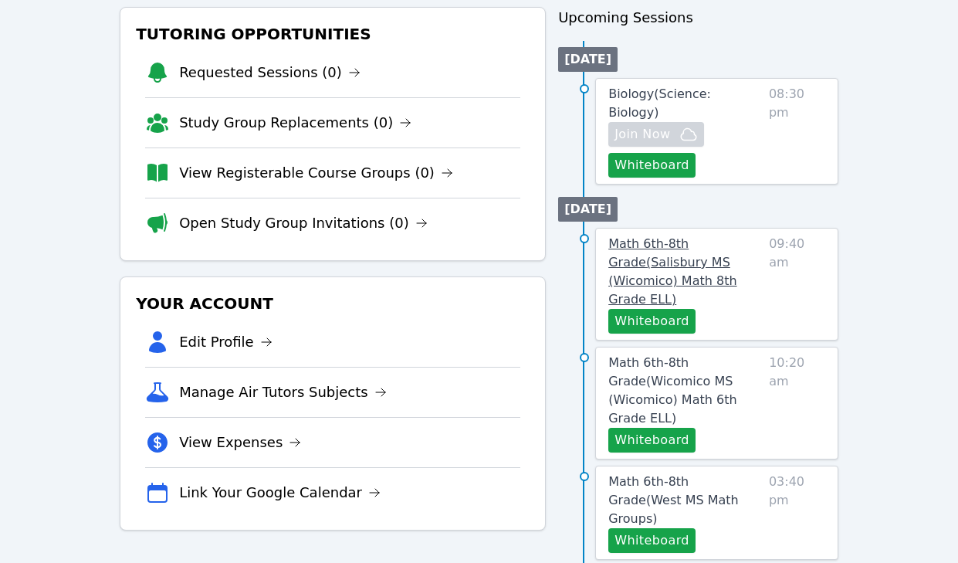
scroll to position [192, 0]
